Goal: Communication & Community: Answer question/provide support

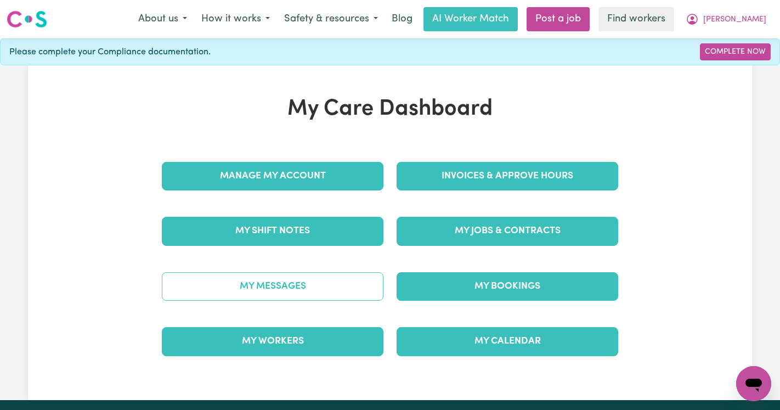
click at [294, 274] on link "My Messages" at bounding box center [273, 286] width 222 height 29
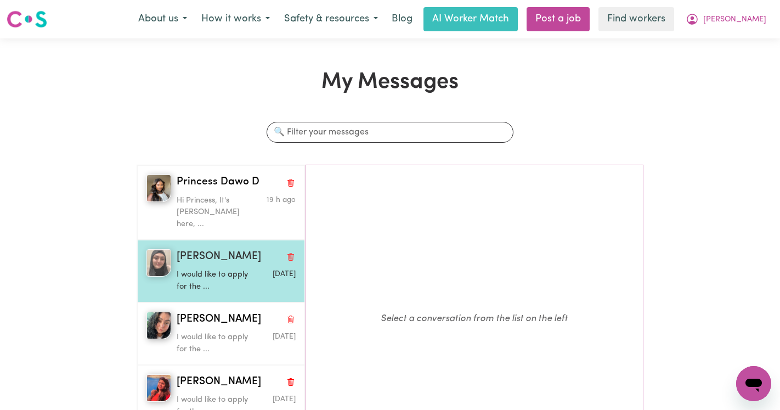
click at [255, 269] on p "I would like to apply for the ..." at bounding box center [217, 281] width 80 height 24
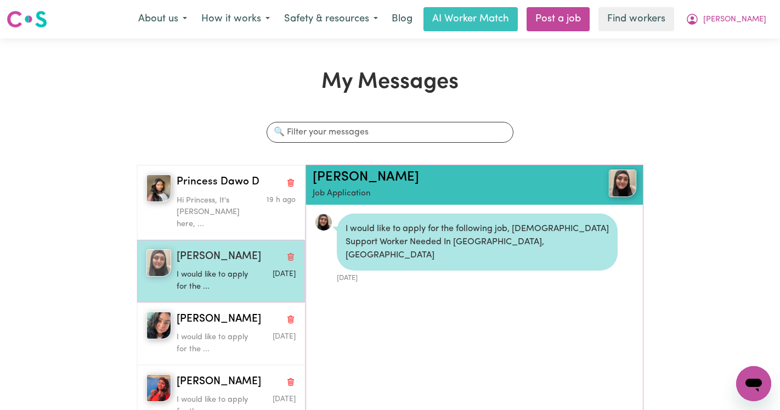
scroll to position [7, 0]
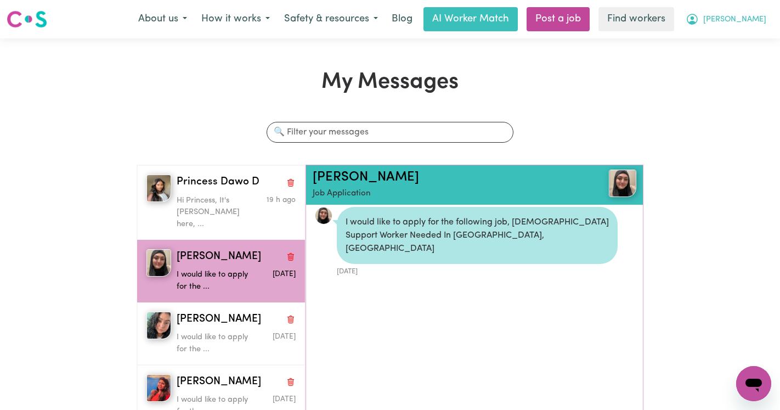
click at [744, 20] on span "[PERSON_NAME]" at bounding box center [734, 20] width 63 height 12
click at [727, 60] on link "Logout" at bounding box center [729, 63] width 87 height 21
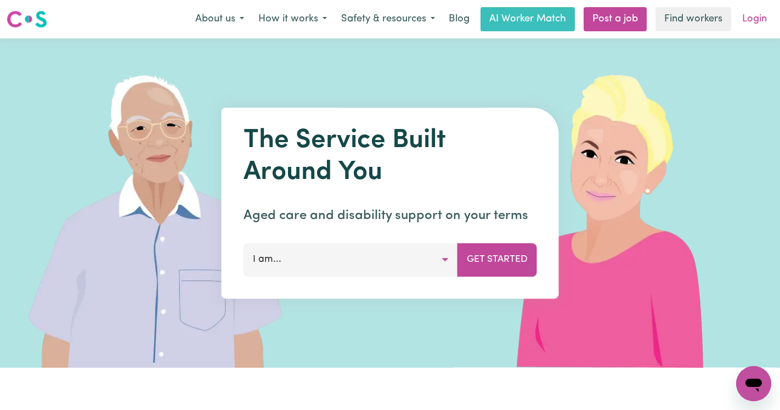
click at [757, 21] on link "Login" at bounding box center [755, 19] width 38 height 24
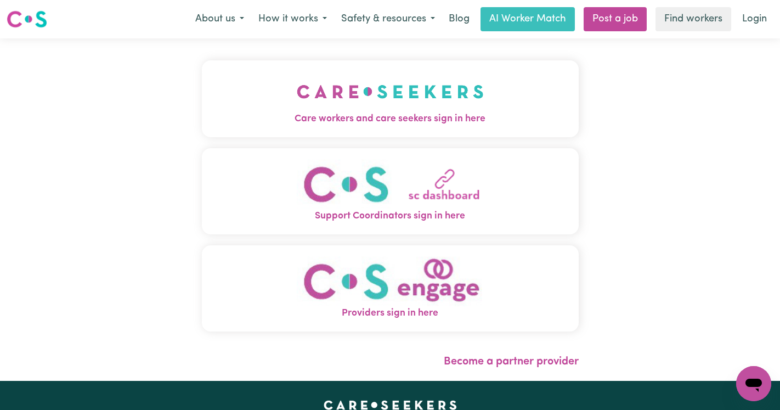
click at [393, 102] on img "Care workers and care seekers sign in here" at bounding box center [390, 91] width 187 height 41
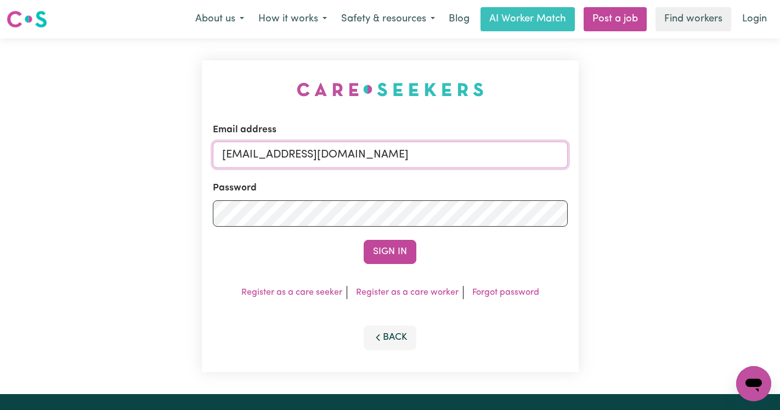
drag, startPoint x: 494, startPoint y: 153, endPoint x: 278, endPoint y: 154, distance: 216.2
click at [278, 154] on input "[EMAIL_ADDRESS][DOMAIN_NAME]" at bounding box center [390, 155] width 355 height 26
paste input "[PERSON_NAME]"
type input "[EMAIL_ADDRESS][DOMAIN_NAME]"
click at [364, 240] on button "Sign In" at bounding box center [390, 252] width 53 height 24
